Goal: Task Accomplishment & Management: Manage account settings

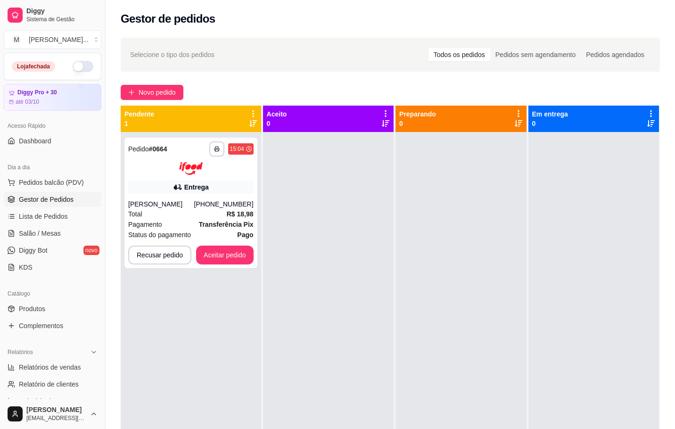
scroll to position [103, 0]
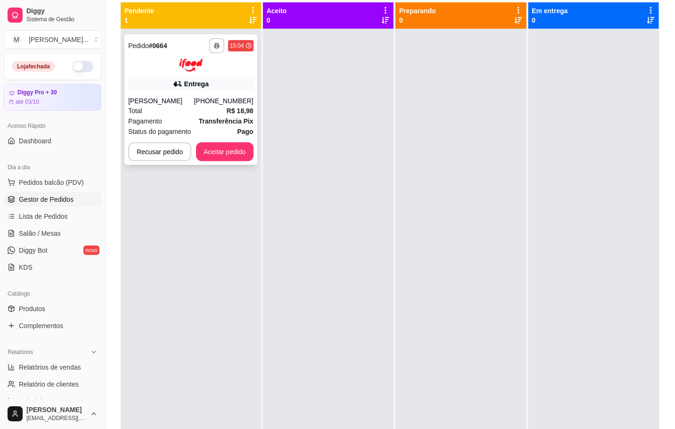
click at [222, 78] on div "Entrega" at bounding box center [190, 83] width 125 height 13
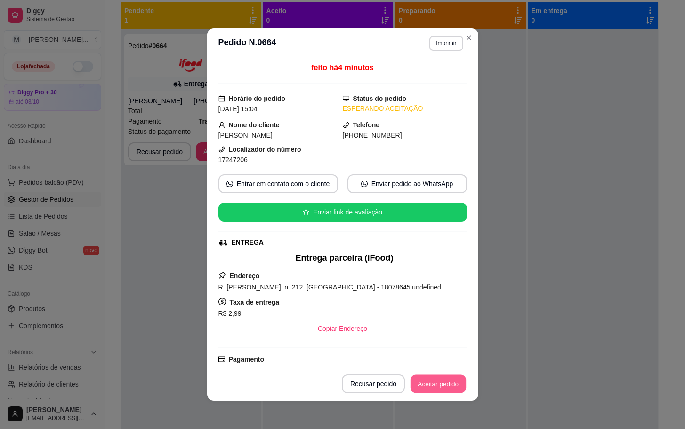
click at [441, 380] on button "Aceitar pedido" at bounding box center [439, 384] width 56 height 18
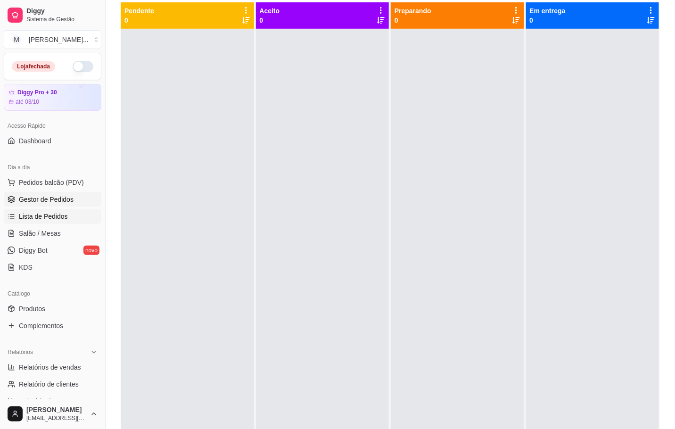
click at [37, 222] on link "Lista de Pedidos" at bounding box center [53, 216] width 98 height 15
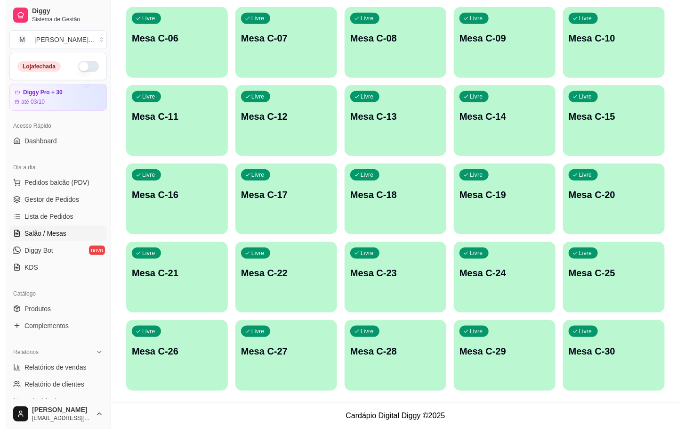
scroll to position [114, 0]
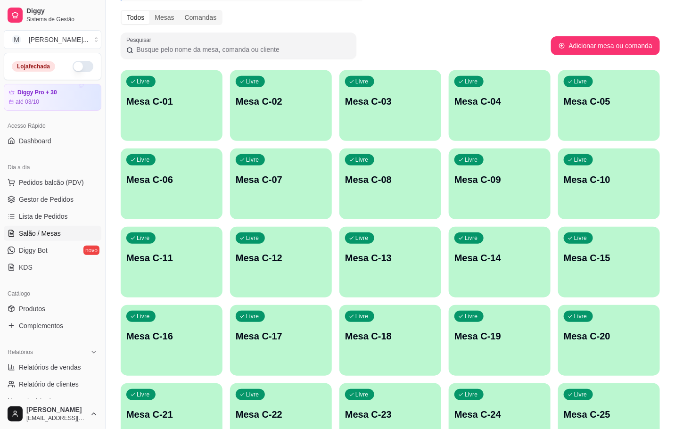
click at [288, 340] on p "Mesa C-17" at bounding box center [281, 335] width 90 height 13
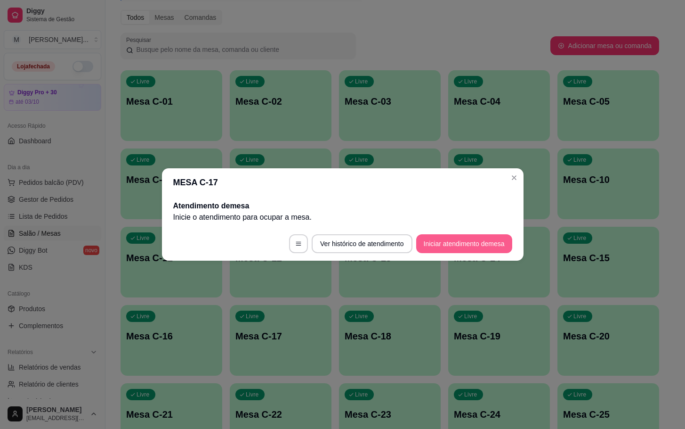
click at [447, 253] on footer "Ver histórico de atendimento Iniciar atendimento de mesa" at bounding box center [343, 244] width 362 height 34
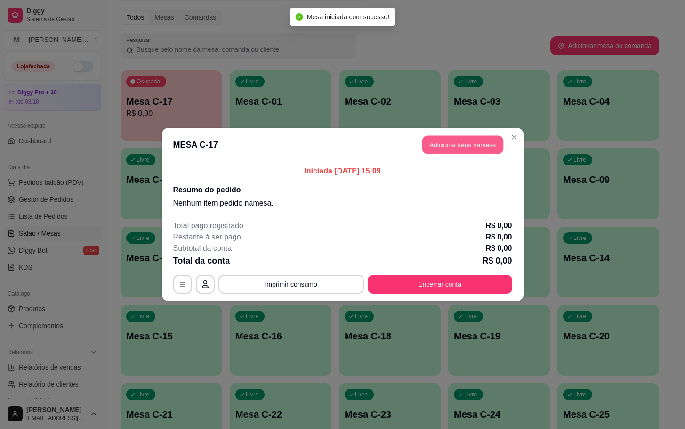
click at [465, 140] on button "Adicionar itens na mesa" at bounding box center [463, 145] width 81 height 18
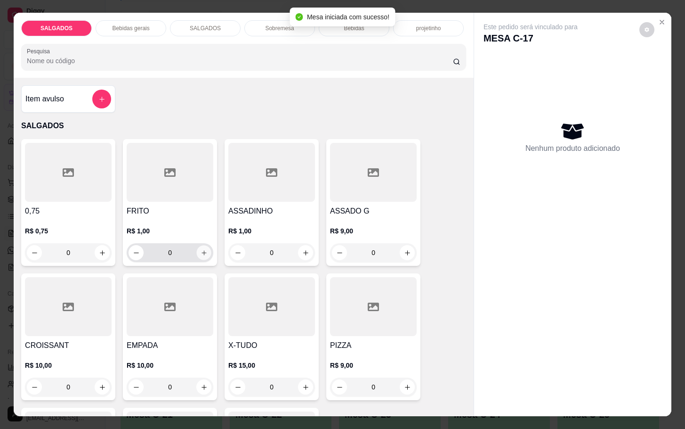
click at [202, 249] on icon "increase-product-quantity" at bounding box center [204, 252] width 7 height 7
click at [202, 246] on button "increase-product-quantity" at bounding box center [204, 252] width 15 height 15
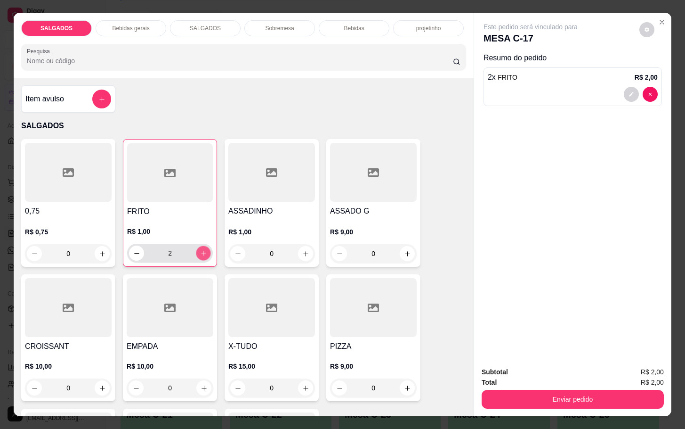
click at [202, 246] on button "increase-product-quantity" at bounding box center [203, 253] width 15 height 15
click at [202, 246] on button "increase-product-quantity" at bounding box center [203, 252] width 15 height 15
click at [201, 255] on button "increase-product-quantity" at bounding box center [203, 253] width 15 height 15
click at [200, 254] on button "increase-product-quantity" at bounding box center [203, 252] width 15 height 15
click at [201, 253] on button "increase-product-quantity" at bounding box center [203, 253] width 15 height 15
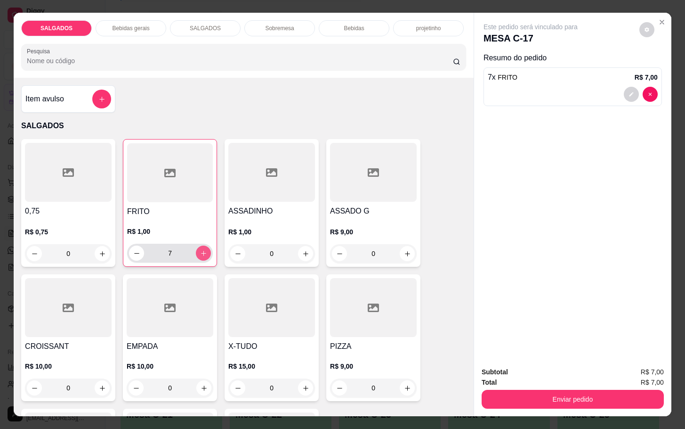
click at [200, 253] on button "increase-product-quantity" at bounding box center [203, 252] width 15 height 15
click at [199, 253] on button "increase-product-quantity" at bounding box center [203, 253] width 15 height 15
type input "9"
click at [386, 313] on div at bounding box center [373, 307] width 87 height 59
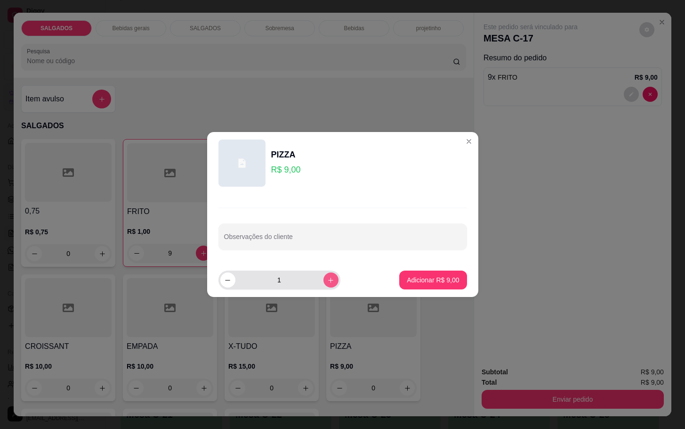
click at [327, 277] on icon "increase-product-quantity" at bounding box center [330, 280] width 7 height 7
type input "2"
click at [430, 284] on p "Adicionar R$ 18,00" at bounding box center [431, 279] width 56 height 9
type input "2"
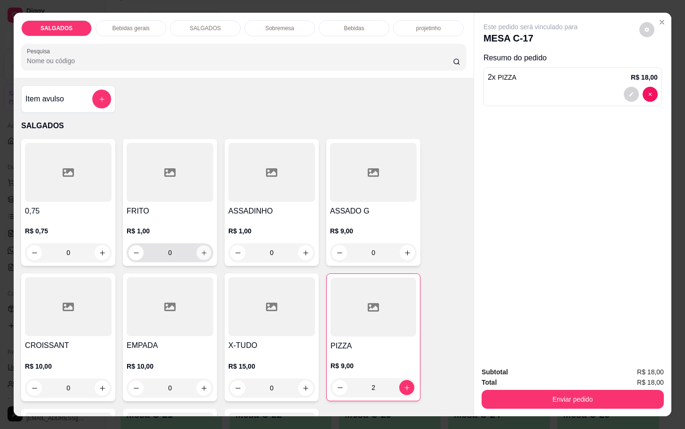
click at [203, 245] on button "increase-product-quantity" at bounding box center [204, 252] width 15 height 15
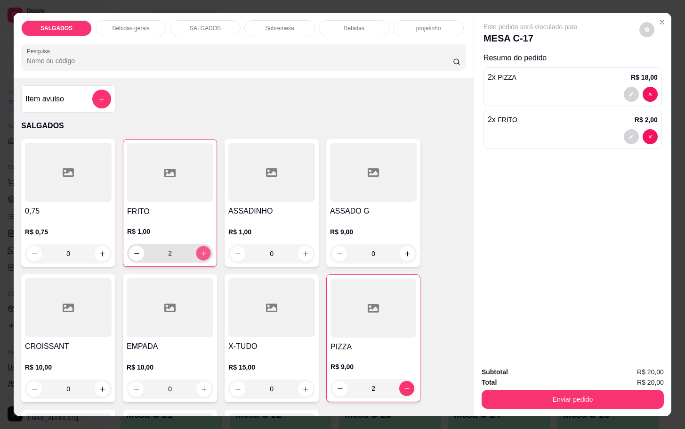
click at [203, 246] on button "increase-product-quantity" at bounding box center [203, 253] width 15 height 15
click at [200, 251] on icon "increase-product-quantity" at bounding box center [203, 253] width 7 height 7
click at [204, 251] on button "increase-product-quantity" at bounding box center [203, 253] width 15 height 15
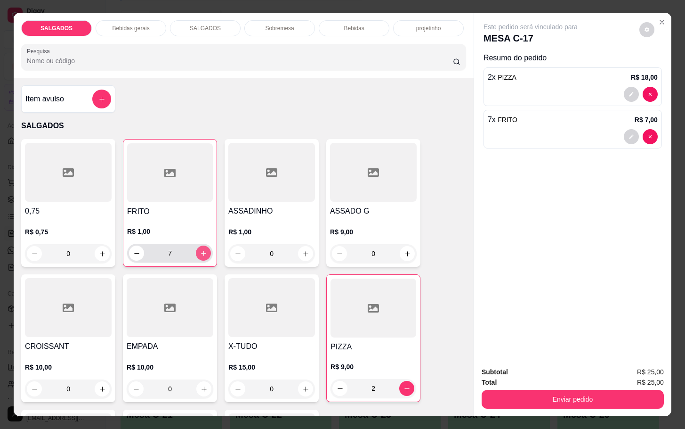
click at [204, 251] on button "increase-product-quantity" at bounding box center [203, 252] width 15 height 15
click at [203, 251] on button "increase-product-quantity" at bounding box center [203, 253] width 15 height 15
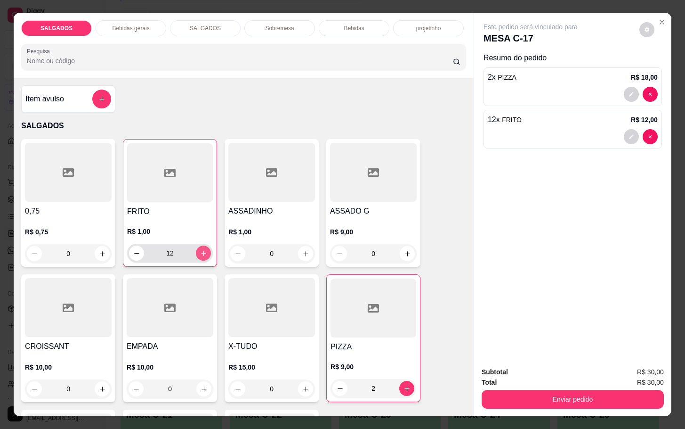
click at [202, 251] on button "increase-product-quantity" at bounding box center [203, 252] width 15 height 15
click at [202, 251] on button "increase-product-quantity" at bounding box center [203, 253] width 15 height 15
click at [202, 251] on button "increase-product-quantity" at bounding box center [203, 252] width 15 height 15
type input "16"
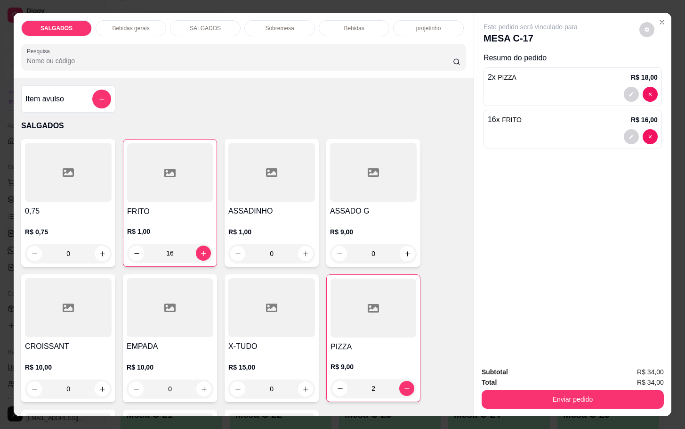
click at [376, 23] on div "Bebidas" at bounding box center [354, 28] width 71 height 16
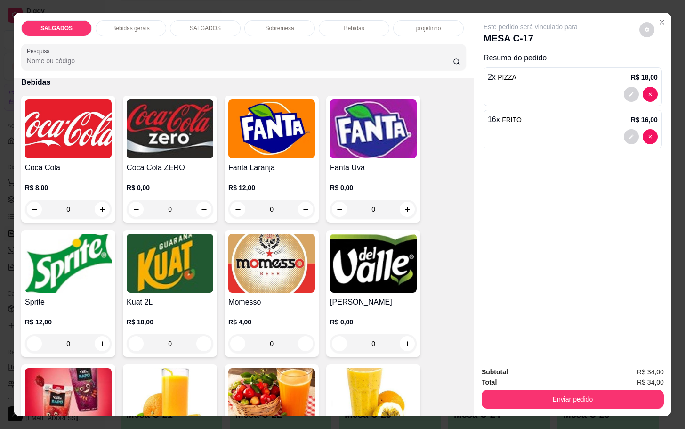
scroll to position [23, 0]
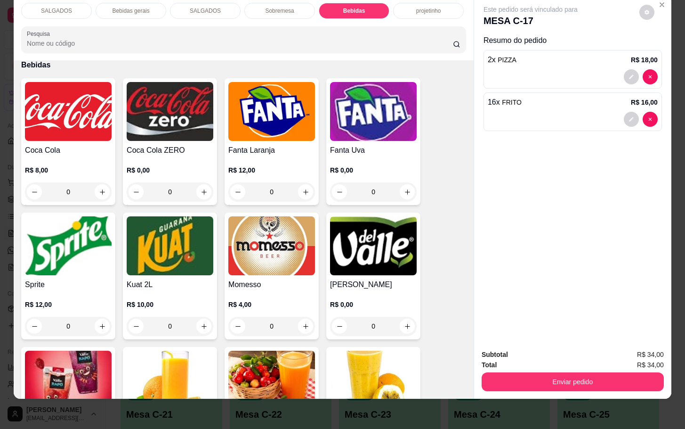
click at [139, 8] on div "Bebidas gerais" at bounding box center [131, 11] width 71 height 16
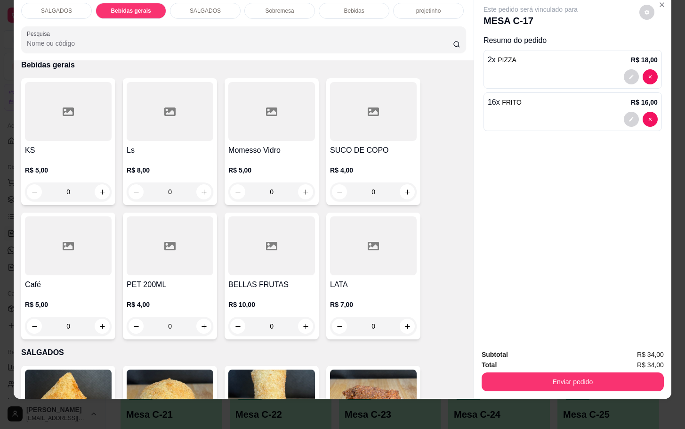
click at [90, 116] on div at bounding box center [68, 111] width 87 height 59
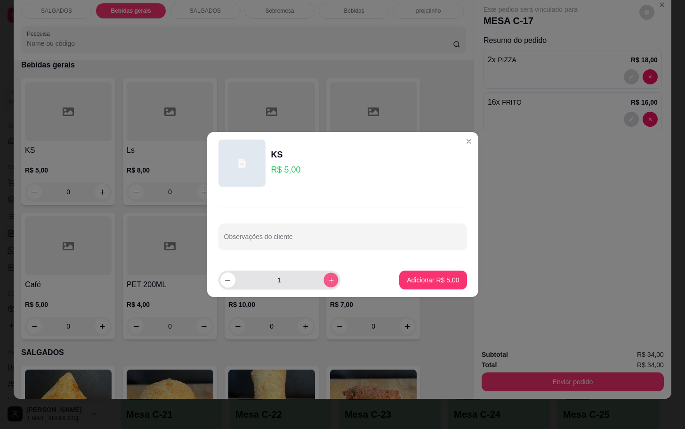
click at [327, 276] on button "increase-product-quantity" at bounding box center [331, 279] width 15 height 15
type input "3"
click at [426, 277] on p "Adicionar R$ 15,00" at bounding box center [431, 279] width 56 height 9
type input "3"
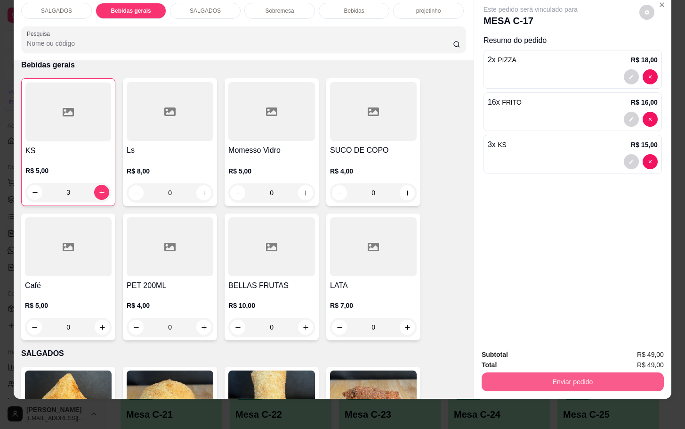
click at [629, 379] on button "Enviar pedido" at bounding box center [573, 381] width 182 height 19
click at [660, 348] on button "Enviar pedido" at bounding box center [638, 348] width 53 height 18
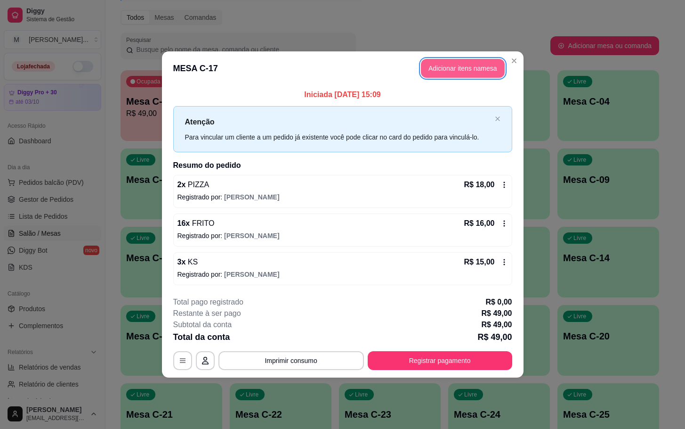
click at [436, 73] on button "Adicionar itens na mesa" at bounding box center [463, 68] width 84 height 19
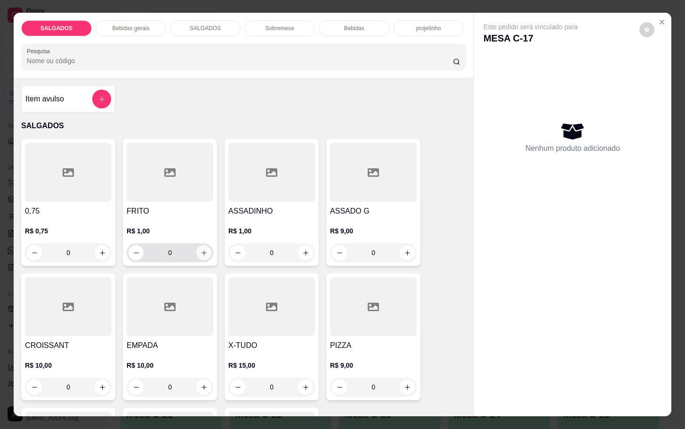
click at [202, 251] on icon "increase-product-quantity" at bounding box center [204, 252] width 7 height 7
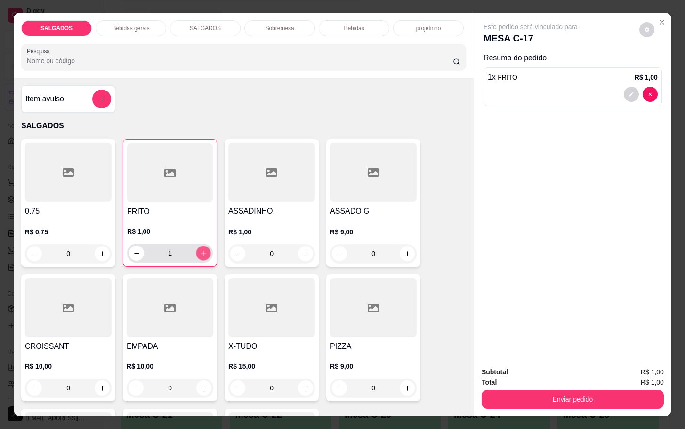
click at [202, 251] on button "increase-product-quantity" at bounding box center [203, 253] width 15 height 15
type input "2"
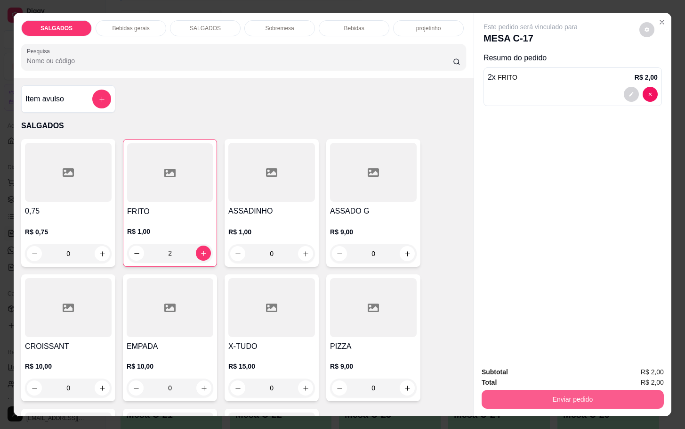
click at [533, 396] on button "Enviar pedido" at bounding box center [573, 399] width 182 height 19
click at [632, 369] on button "Enviar pedido" at bounding box center [638, 370] width 52 height 17
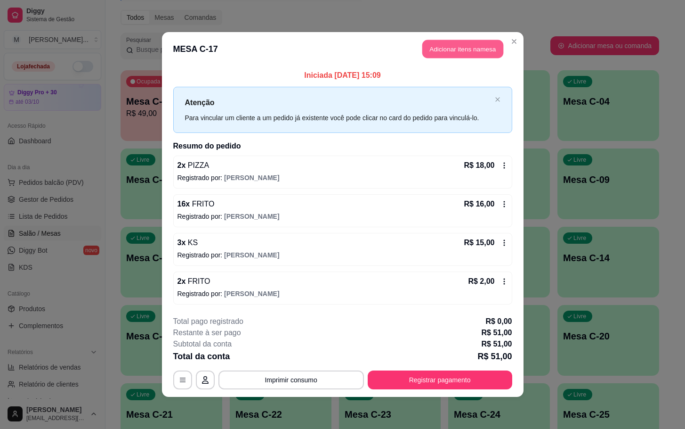
click at [453, 41] on button "Adicionar itens na mesa" at bounding box center [463, 49] width 81 height 18
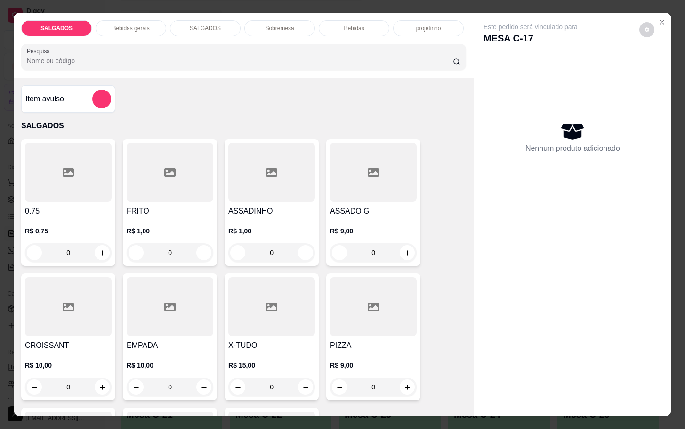
click at [162, 207] on h4 "FRITO" at bounding box center [170, 210] width 87 height 11
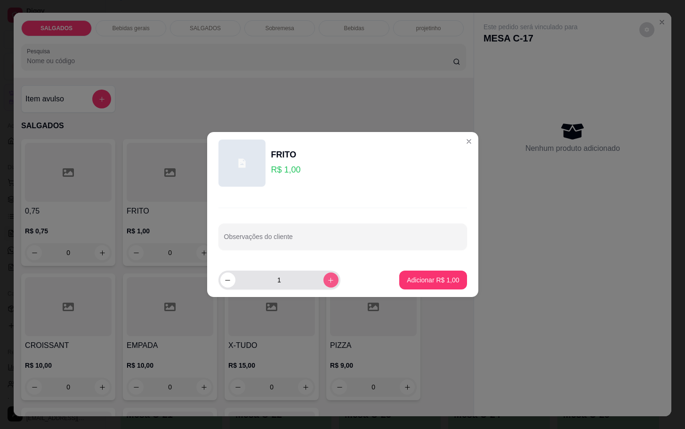
click at [327, 277] on icon "increase-product-quantity" at bounding box center [330, 280] width 7 height 7
click at [324, 277] on button "increase-product-quantity" at bounding box center [331, 279] width 15 height 15
click at [327, 277] on icon "increase-product-quantity" at bounding box center [330, 280] width 7 height 7
type input "5"
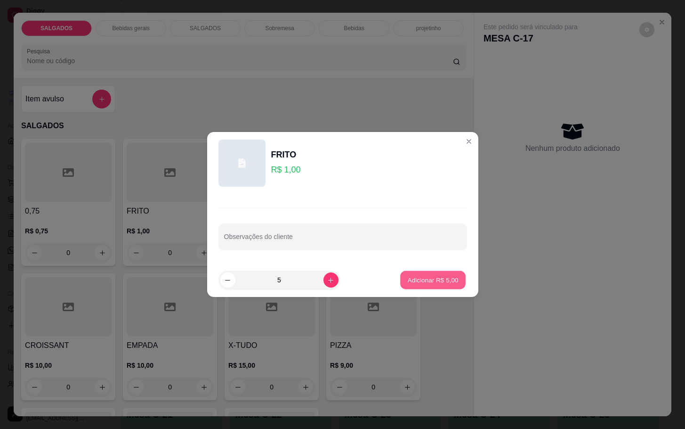
click at [444, 287] on button "Adicionar R$ 5,00" at bounding box center [432, 280] width 65 height 18
type input "5"
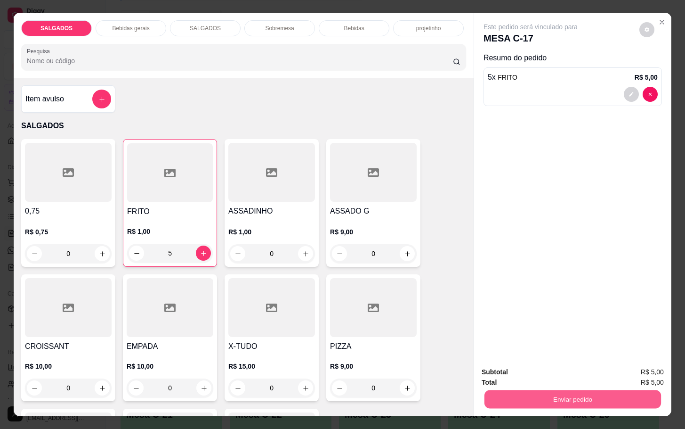
click at [561, 395] on button "Enviar pedido" at bounding box center [573, 399] width 177 height 18
click at [657, 371] on button "Enviar pedido" at bounding box center [638, 371] width 53 height 18
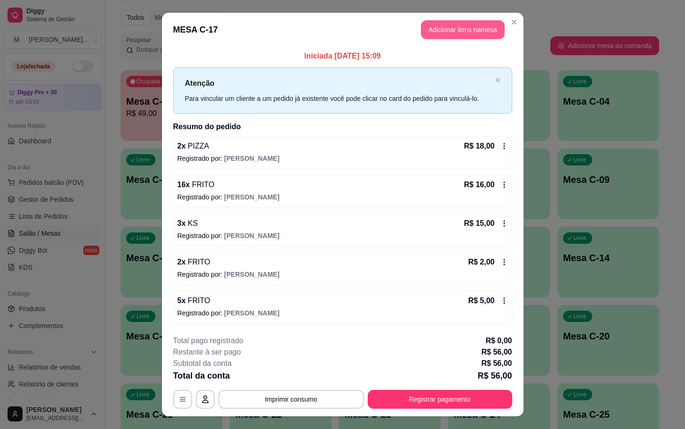
click at [453, 32] on button "Adicionar itens na mesa" at bounding box center [463, 29] width 84 height 19
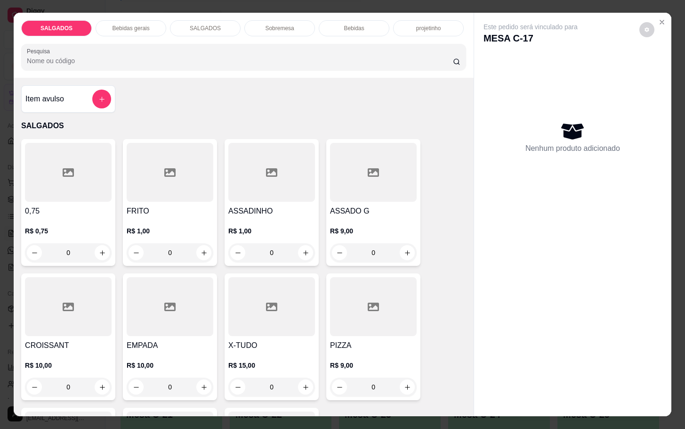
click at [359, 188] on div at bounding box center [373, 172] width 87 height 59
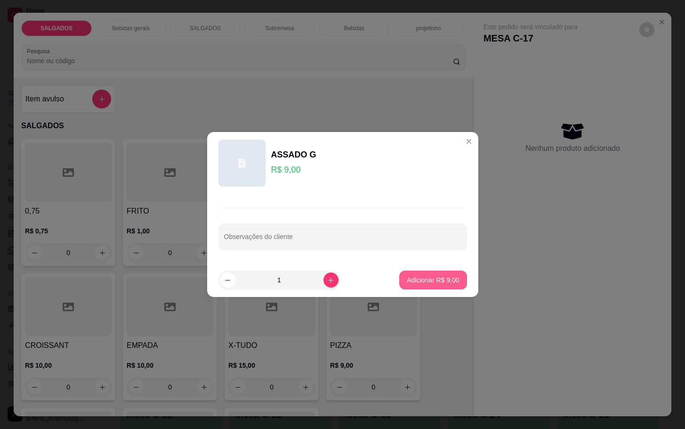
click at [436, 267] on footer "1 Adicionar R$ 9,00" at bounding box center [342, 280] width 271 height 34
click at [455, 277] on button "Adicionar R$ 9,00" at bounding box center [433, 279] width 67 height 19
type input "1"
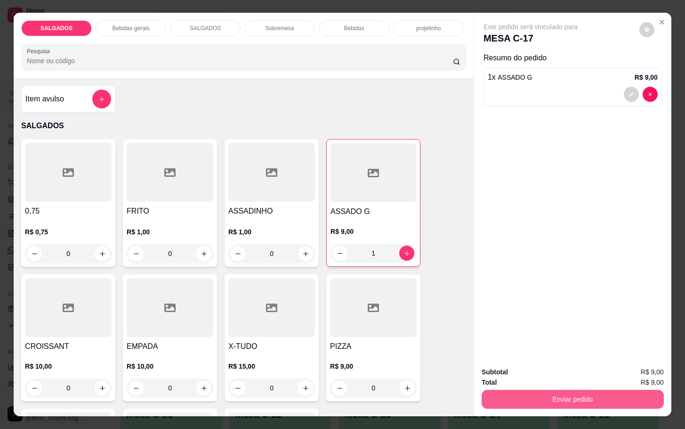
click at [578, 398] on button "Enviar pedido" at bounding box center [573, 399] width 182 height 19
click at [637, 365] on button "Enviar pedido" at bounding box center [638, 371] width 53 height 18
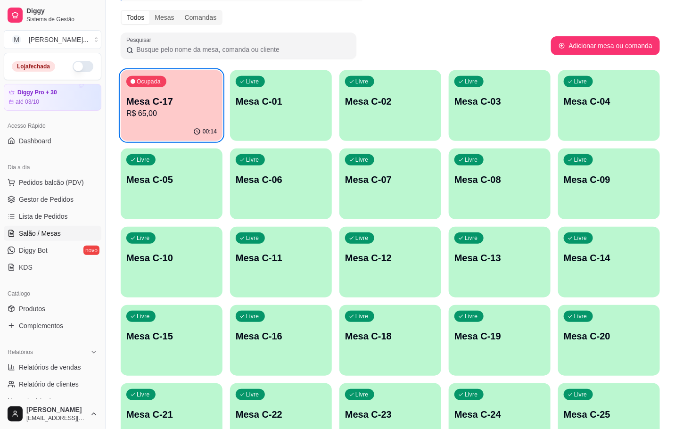
click at [201, 119] on div "Ocupada Mesa C-17 R$ 65,00" at bounding box center [172, 96] width 102 height 52
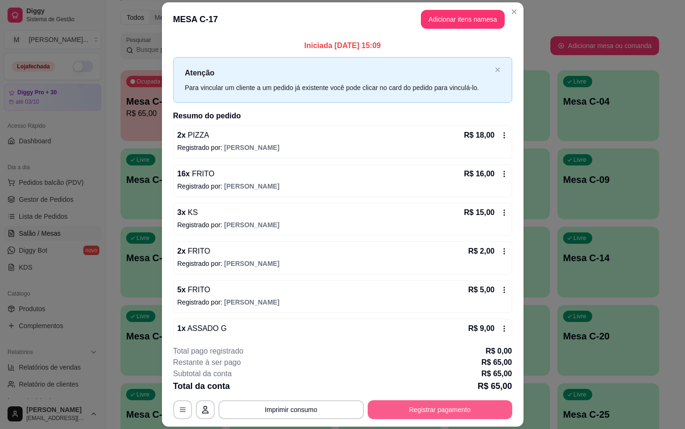
click at [446, 406] on button "Registrar pagamento" at bounding box center [440, 409] width 145 height 19
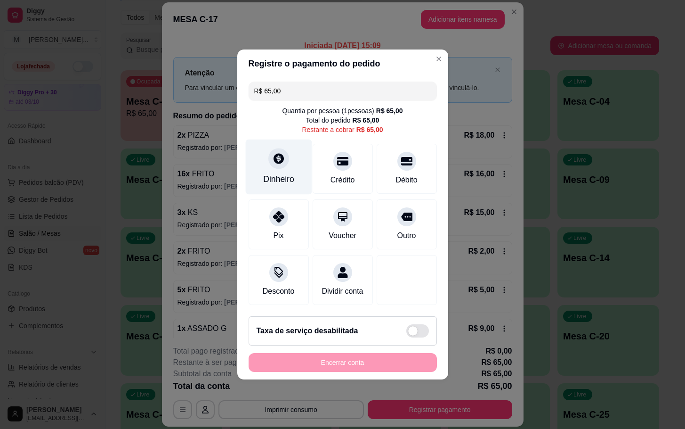
click at [267, 162] on div "Dinheiro" at bounding box center [278, 166] width 66 height 55
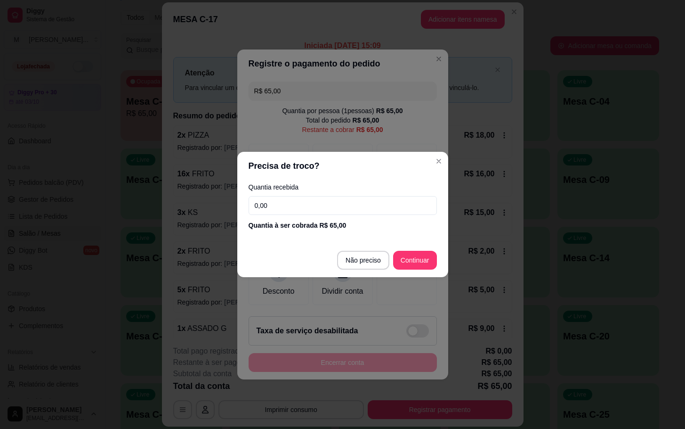
drag, startPoint x: 342, startPoint y: 189, endPoint x: 348, endPoint y: 193, distance: 7.0
click at [348, 193] on div "Quantia recebida 0,00 Quantia à ser cobrada R$ 65,00" at bounding box center [342, 207] width 211 height 54
click at [355, 198] on input "0,00" at bounding box center [343, 205] width 188 height 19
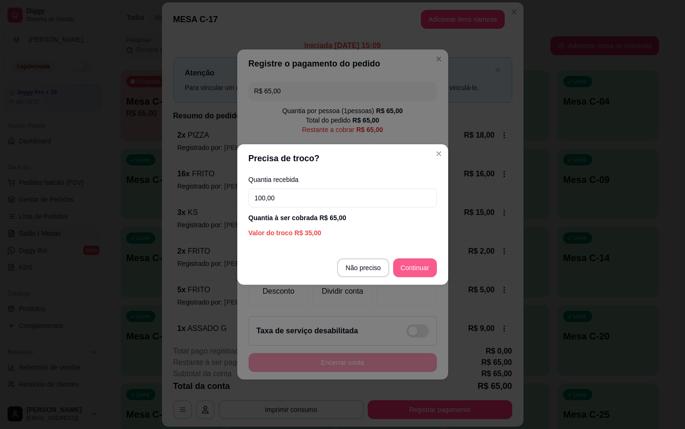
type input "100,00"
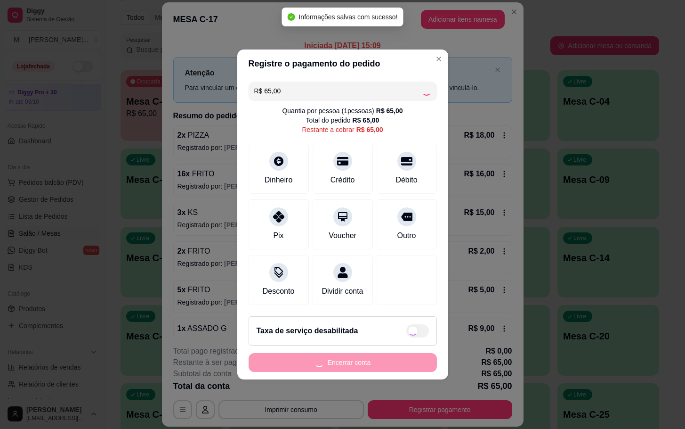
type input "R$ 0,00"
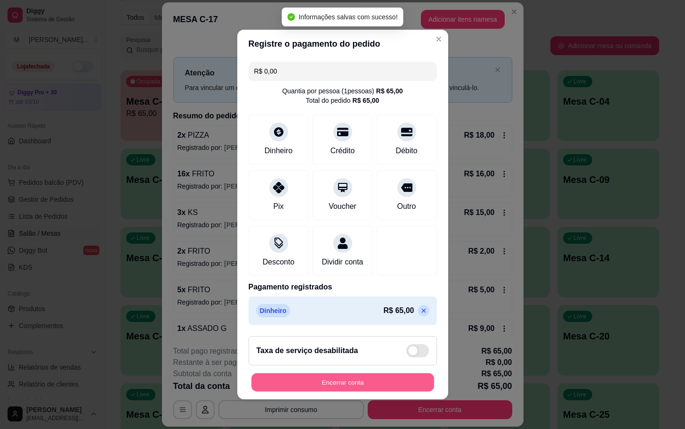
click at [379, 383] on button "Encerrar conta" at bounding box center [343, 382] width 183 height 18
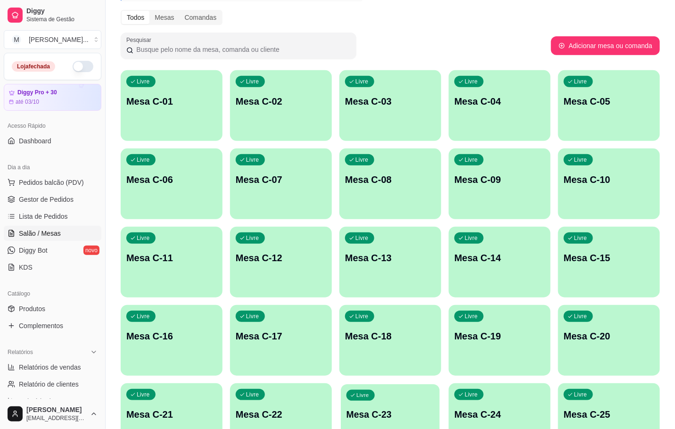
click at [390, 402] on div "Livre Mesa C-23" at bounding box center [390, 412] width 99 height 57
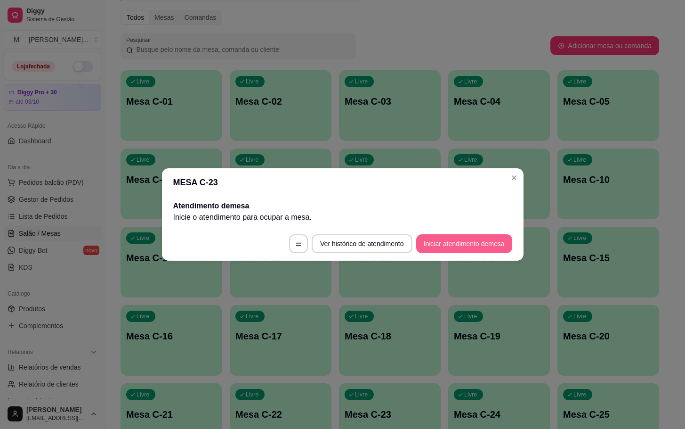
click at [465, 252] on button "Iniciar atendimento de mesa" at bounding box center [464, 243] width 96 height 19
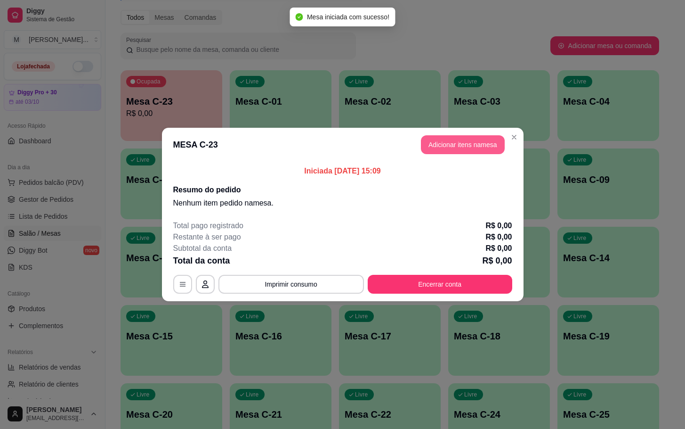
click at [455, 146] on button "Adicionar itens na mesa" at bounding box center [463, 144] width 84 height 19
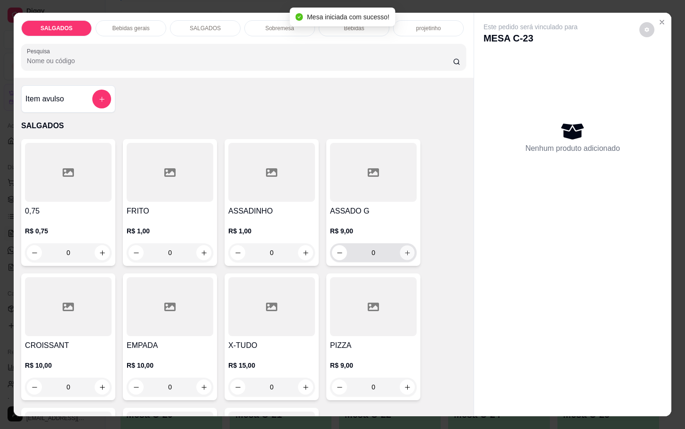
click at [404, 249] on icon "increase-product-quantity" at bounding box center [407, 252] width 7 height 7
type input "1"
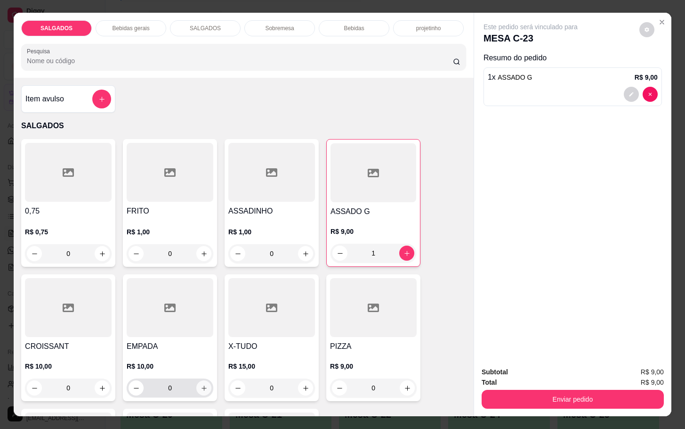
click at [201, 384] on icon "increase-product-quantity" at bounding box center [204, 387] width 7 height 7
type input "1"
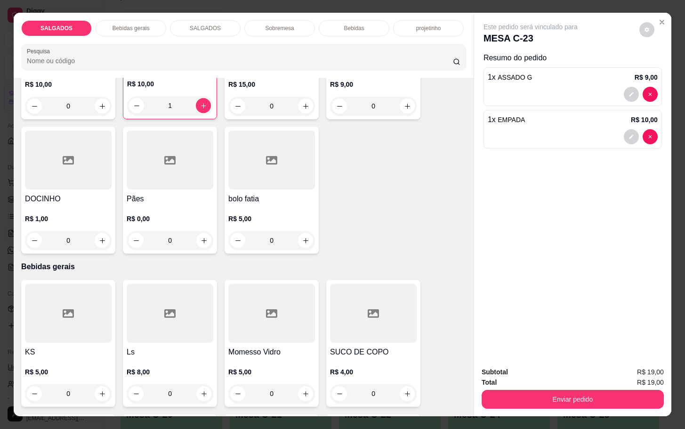
scroll to position [0, 0]
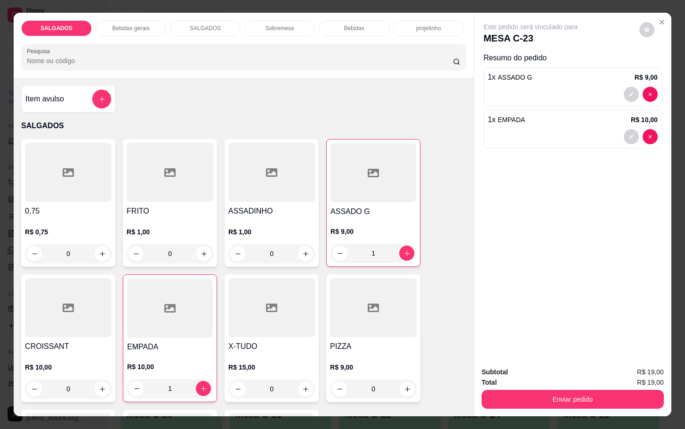
click at [181, 253] on input "0" at bounding box center [170, 253] width 53 height 19
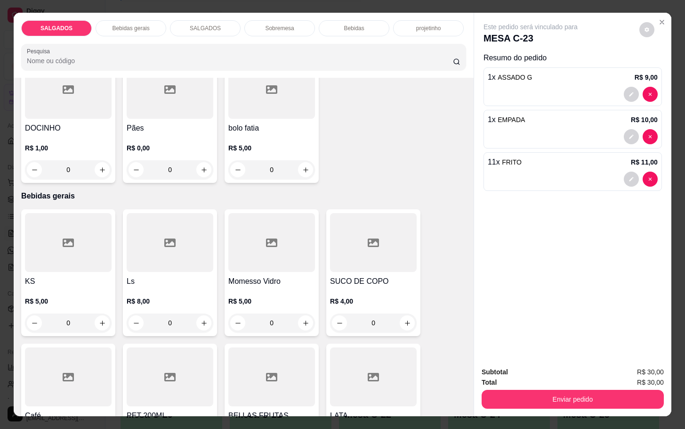
scroll to position [424, 0]
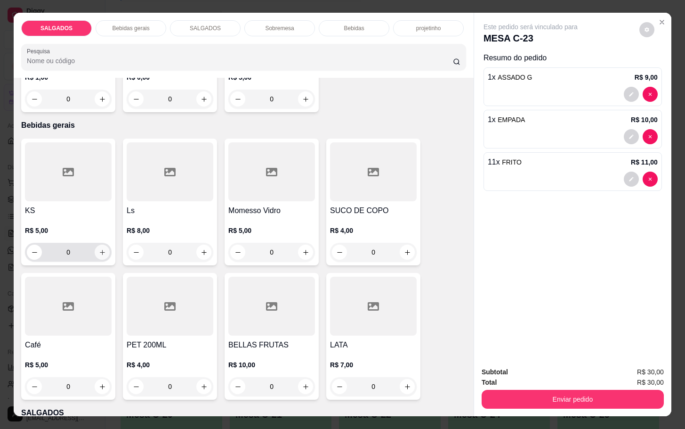
type input "11"
click at [99, 249] on icon "increase-product-quantity" at bounding box center [102, 252] width 7 height 7
type input "1"
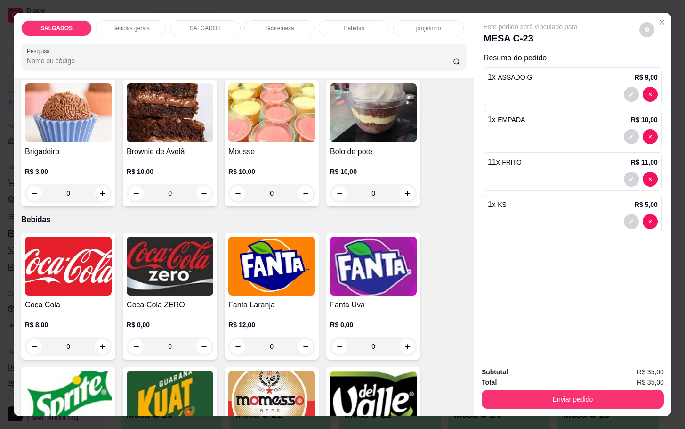
scroll to position [1696, 0]
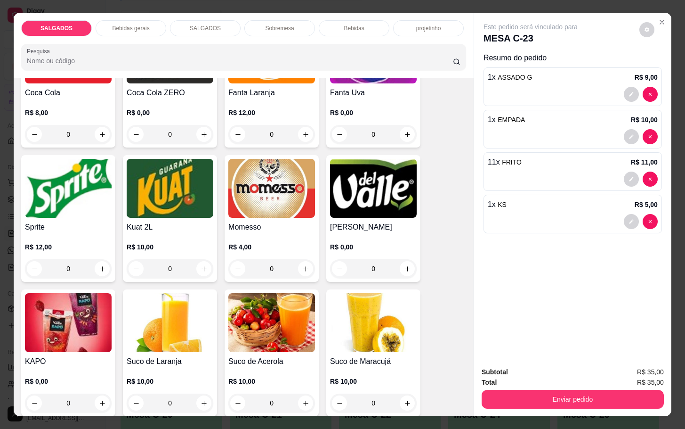
click at [379, 207] on img at bounding box center [373, 188] width 87 height 59
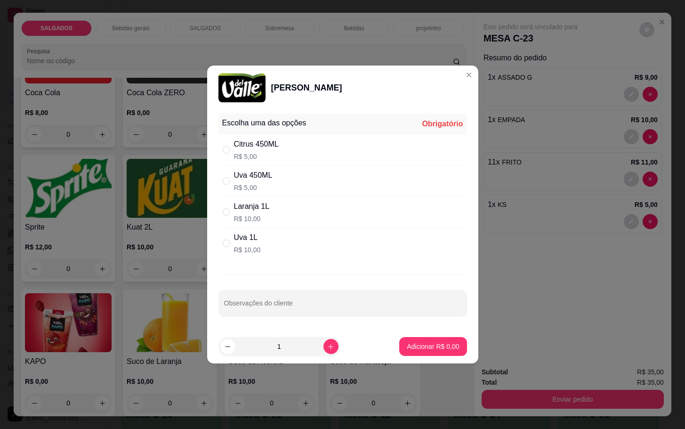
click at [253, 168] on div "Uva 450ML R$ 5,00" at bounding box center [343, 180] width 249 height 31
radio input "true"
click at [417, 356] on button "Adicionar R$ 5,00" at bounding box center [432, 346] width 65 height 18
type input "1"
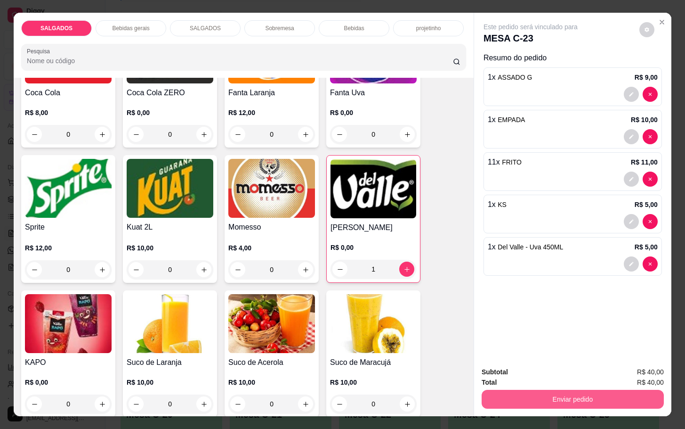
click at [525, 390] on button "Enviar pedido" at bounding box center [573, 399] width 182 height 19
click at [636, 362] on button "Enviar pedido" at bounding box center [638, 371] width 53 height 18
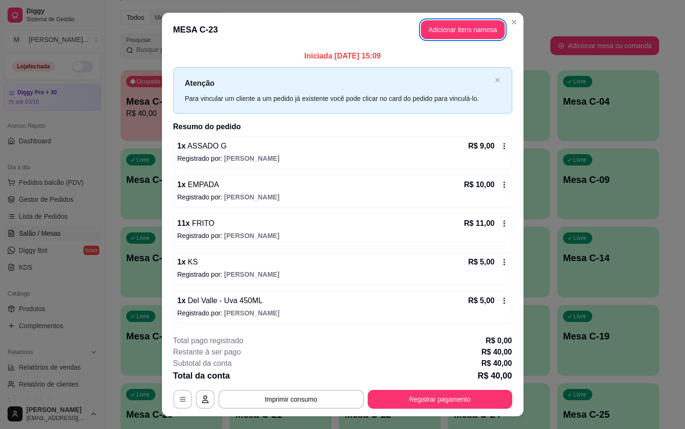
scroll to position [18, 0]
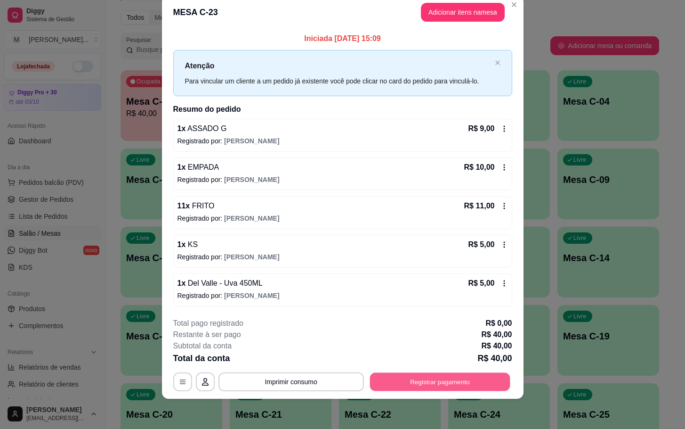
click at [463, 386] on button "Registrar pagamento" at bounding box center [440, 381] width 140 height 18
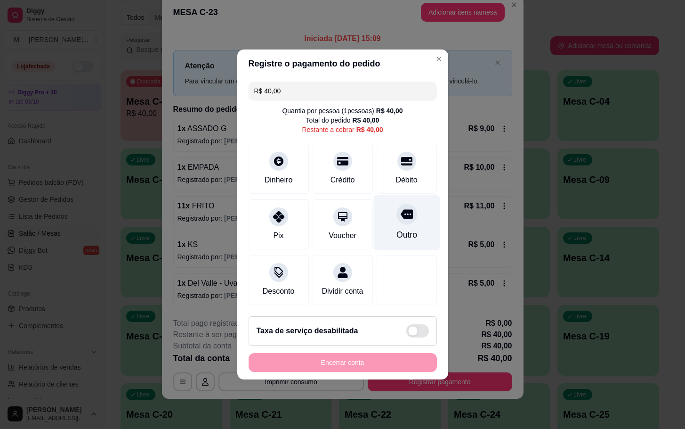
click at [400, 213] on icon at bounding box center [406, 214] width 12 height 12
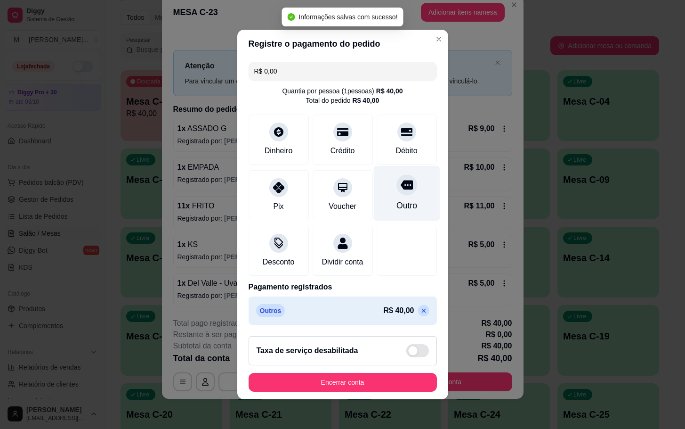
type input "R$ 0,00"
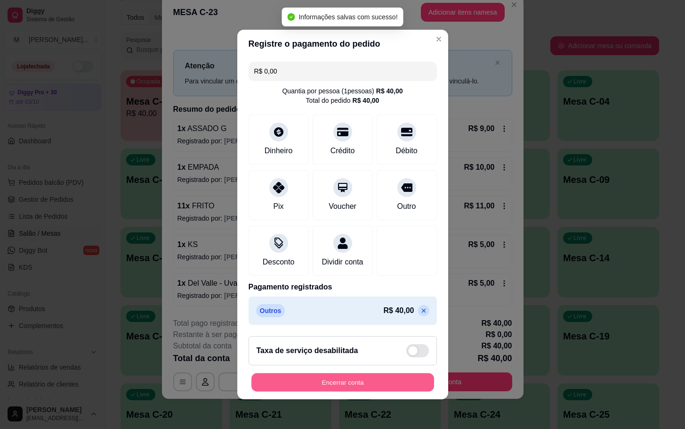
click at [354, 382] on button "Encerrar conta" at bounding box center [343, 382] width 183 height 18
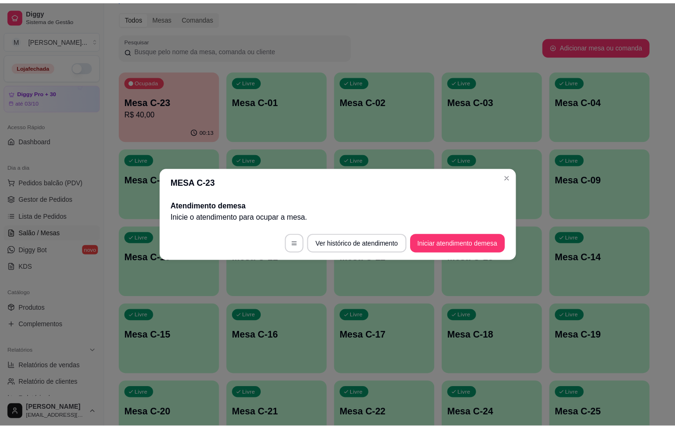
scroll to position [0, 0]
